Goal: Check status

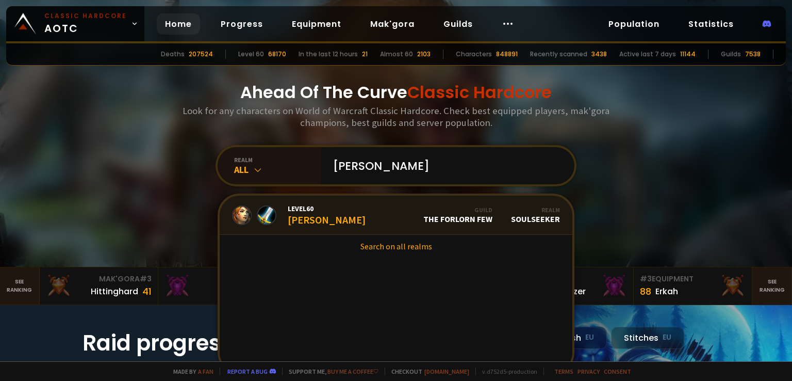
type input "[PERSON_NAME]"
click at [293, 218] on div "Level 60 [PERSON_NAME]" at bounding box center [327, 215] width 78 height 22
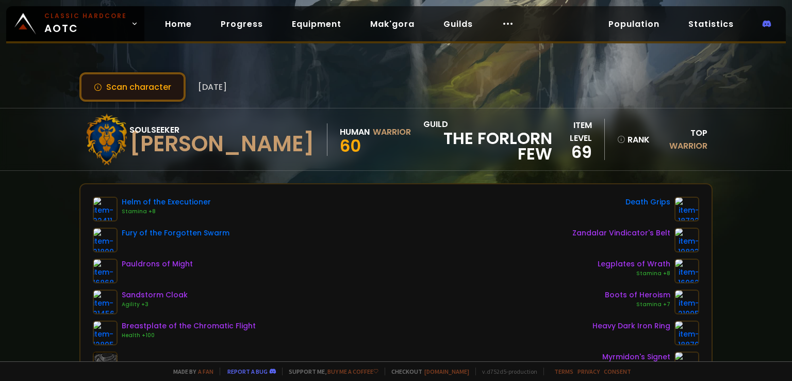
click at [151, 83] on button "Scan character" at bounding box center [132, 86] width 106 height 29
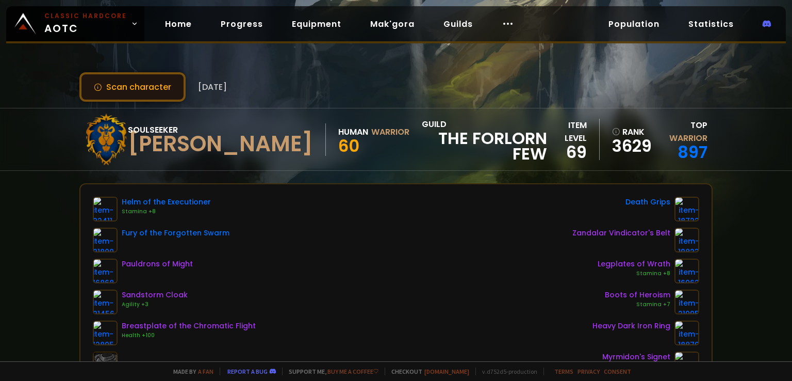
click at [164, 85] on button "Scan character" at bounding box center [132, 86] width 106 height 29
click at [165, 84] on button "Scan character" at bounding box center [132, 86] width 106 height 29
click at [160, 89] on button "Scan character" at bounding box center [132, 86] width 106 height 29
